Goal: Transaction & Acquisition: Purchase product/service

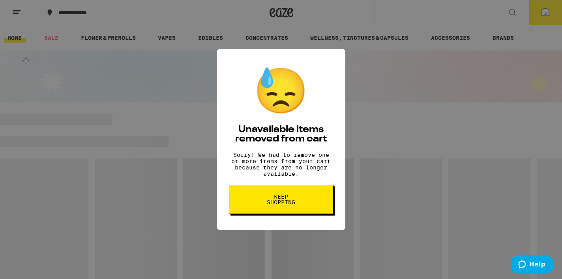
click at [286, 202] on span "Keep Shopping" at bounding box center [281, 199] width 41 height 11
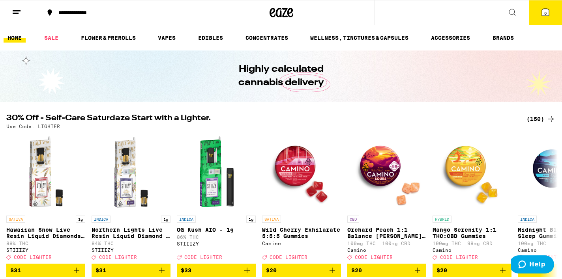
click at [549, 19] on button "6" at bounding box center [545, 12] width 33 height 24
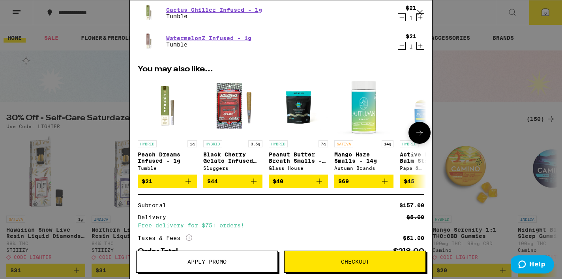
scroll to position [190, 0]
